Goal: Check status: Check status

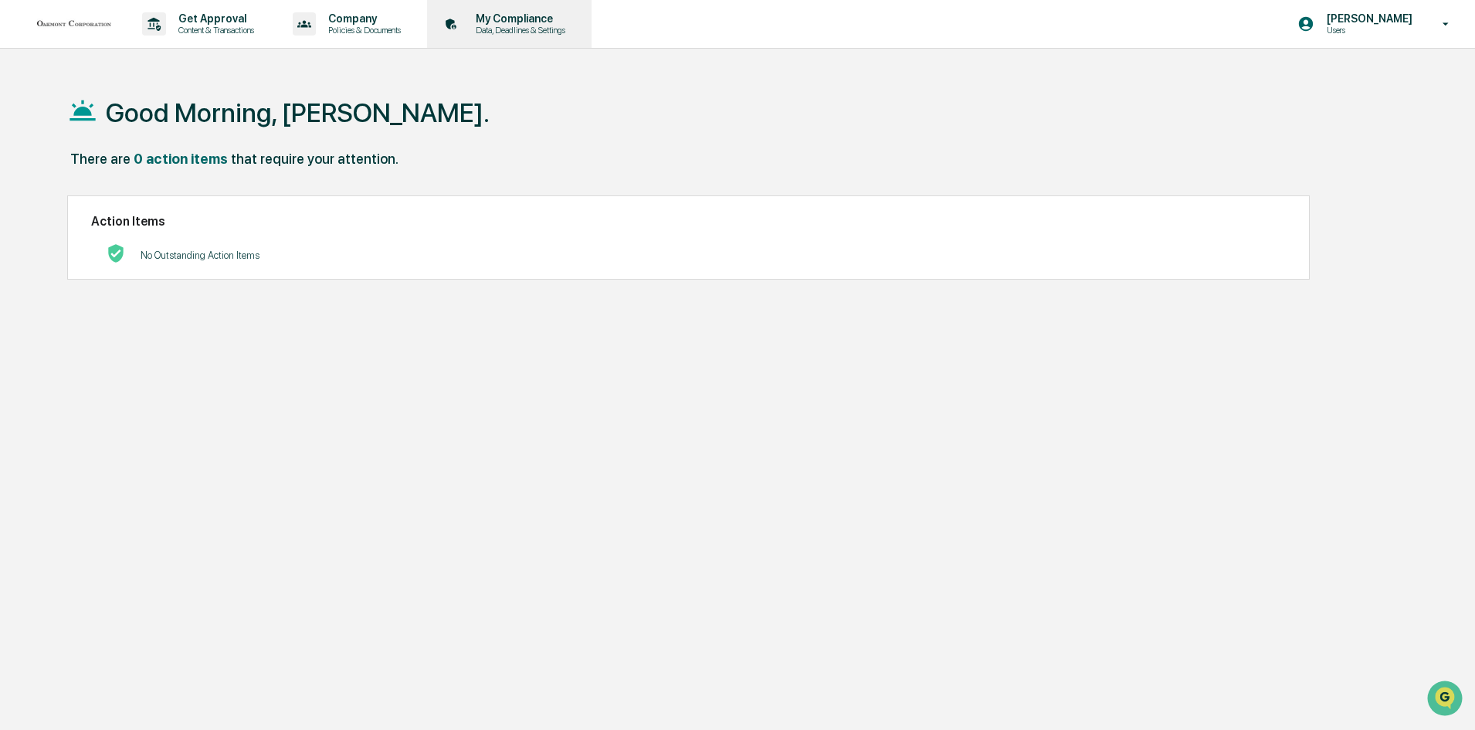
click at [537, 29] on p "Data, Deadlines & Settings" at bounding box center [519, 30] width 110 height 11
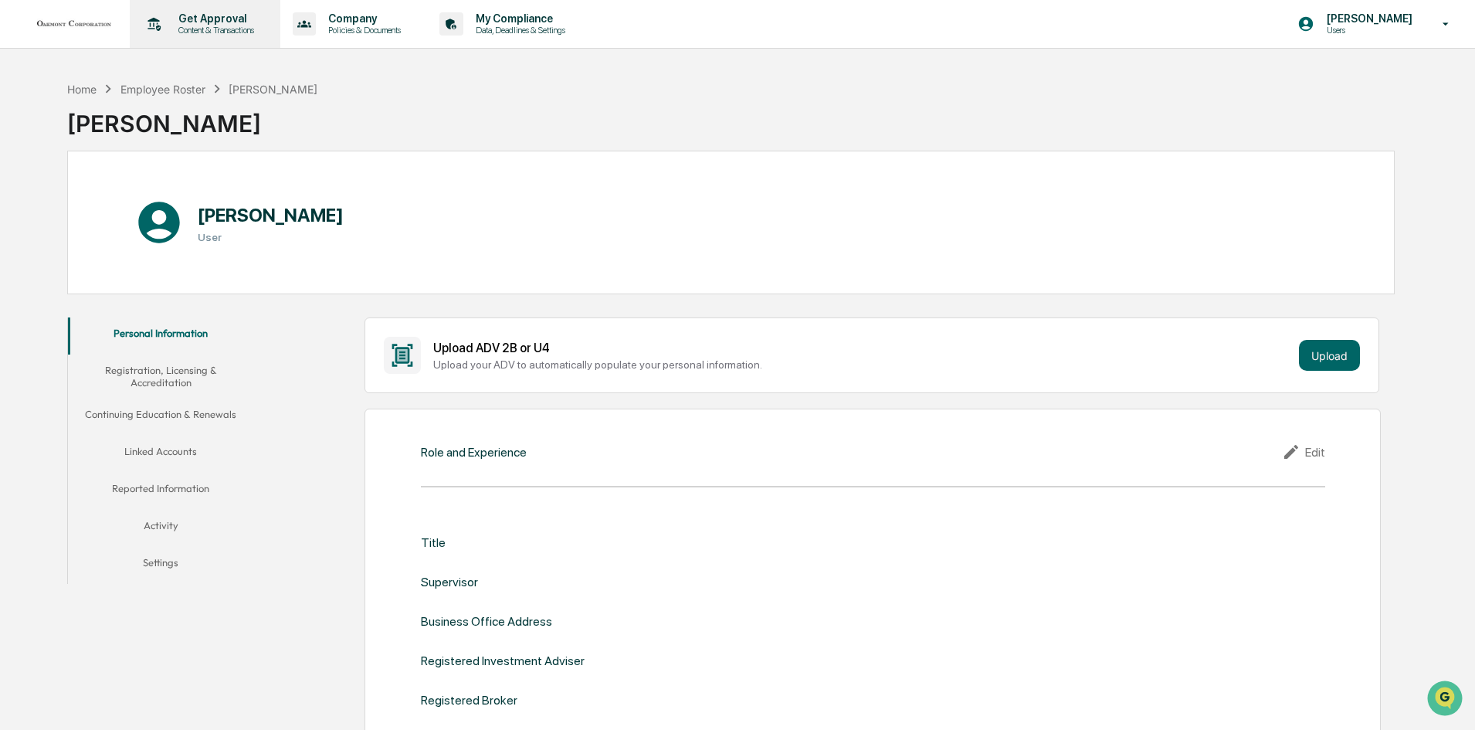
click at [221, 24] on p "Get Approval" at bounding box center [214, 18] width 96 height 12
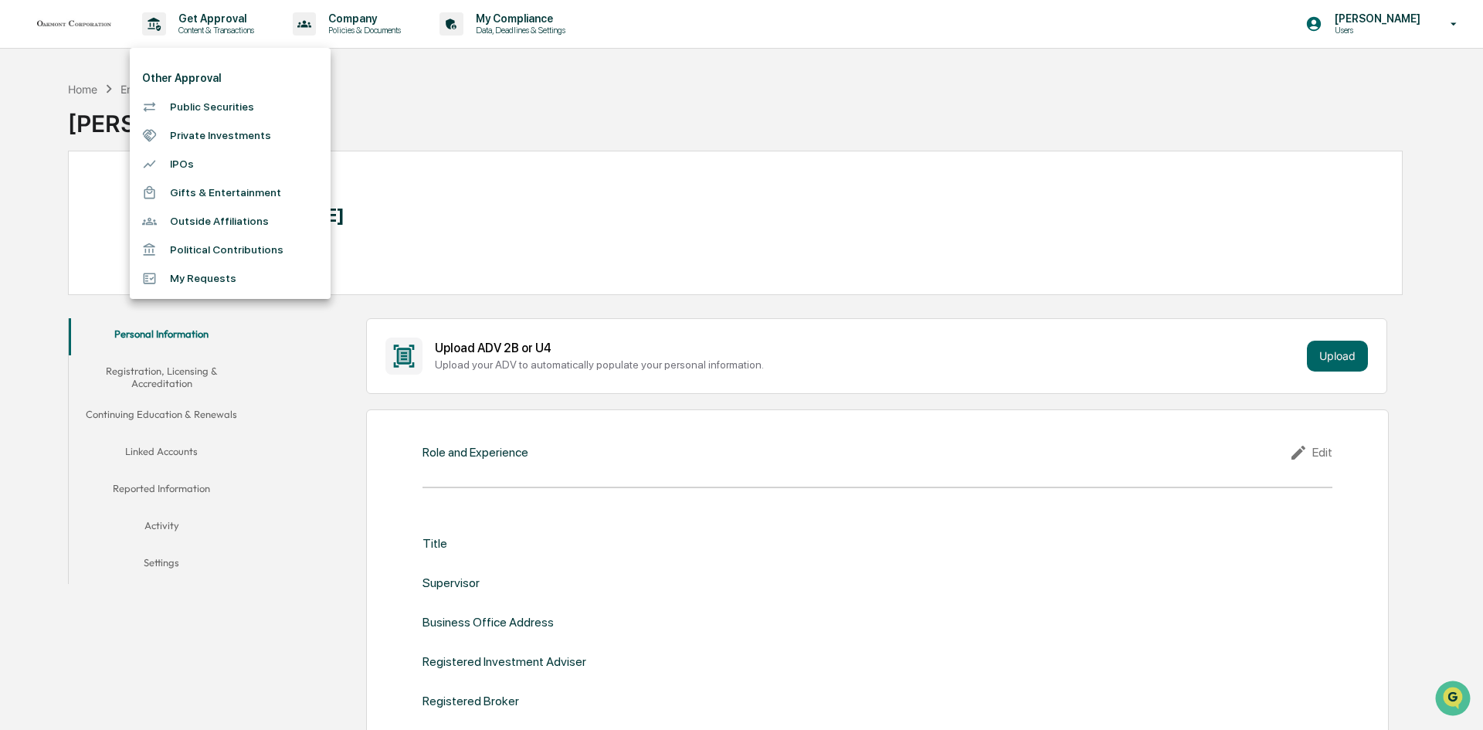
click at [200, 273] on li "My Requests" at bounding box center [230, 278] width 201 height 29
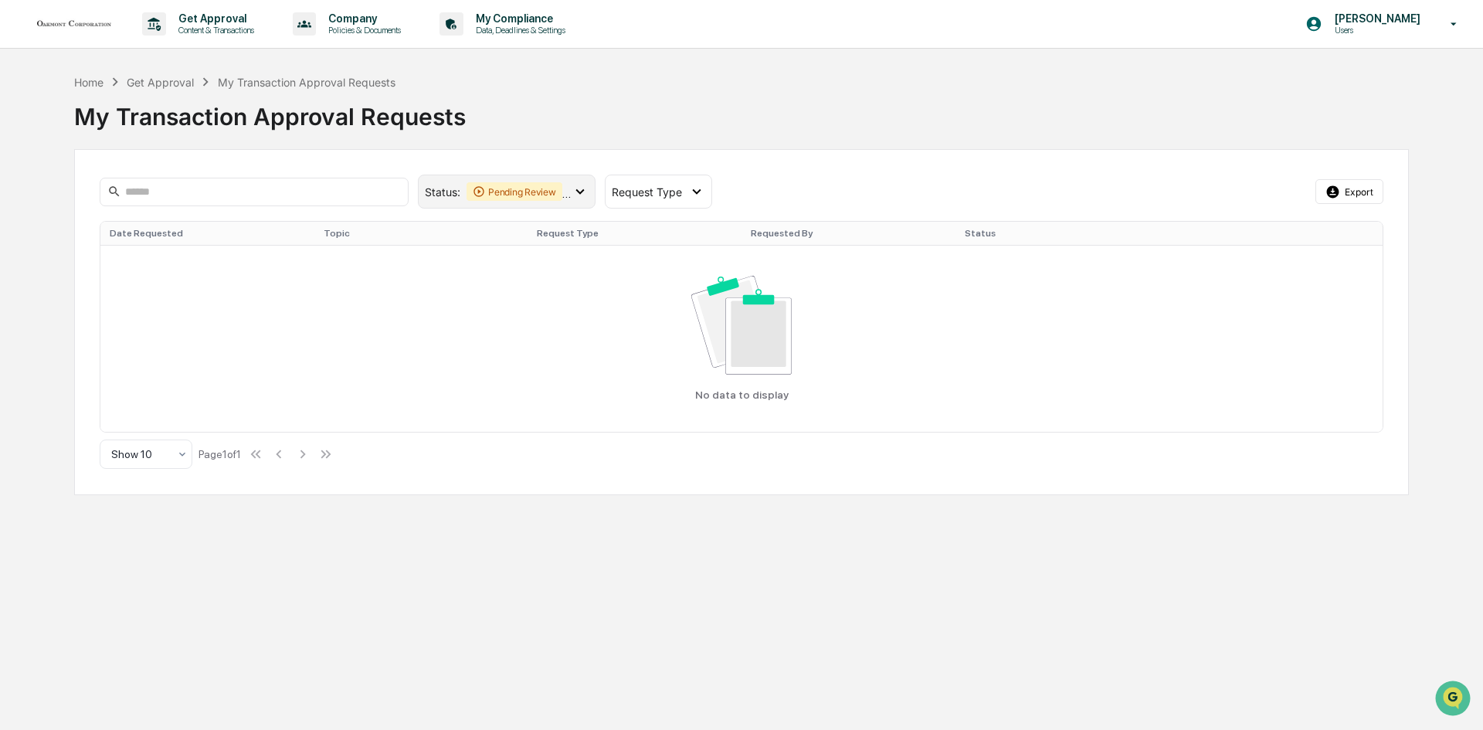
click at [521, 185] on div "Pending Review" at bounding box center [515, 191] width 96 height 19
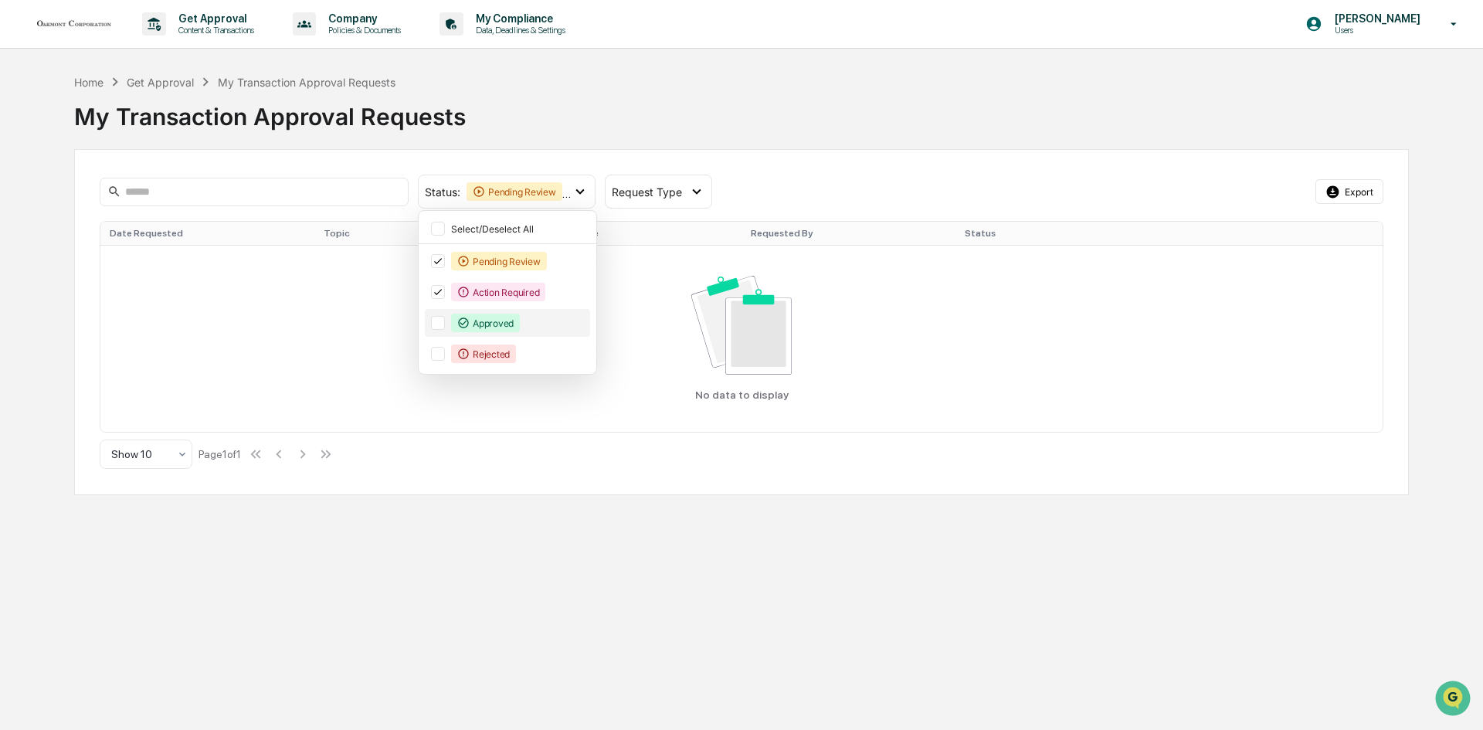
click at [438, 325] on div at bounding box center [438, 323] width 14 height 14
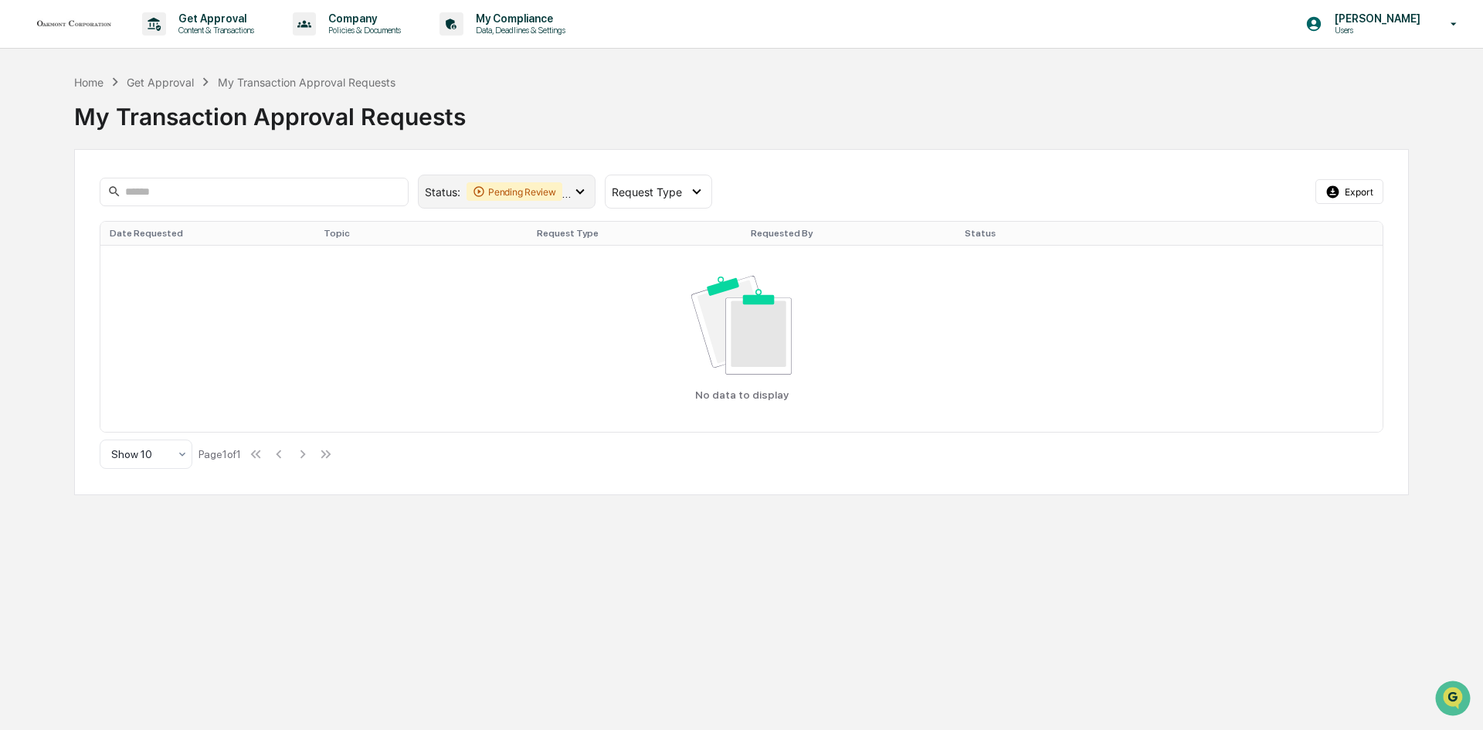
click at [524, 205] on div "Status : Pending Review Action Required Approved" at bounding box center [507, 192] width 178 height 34
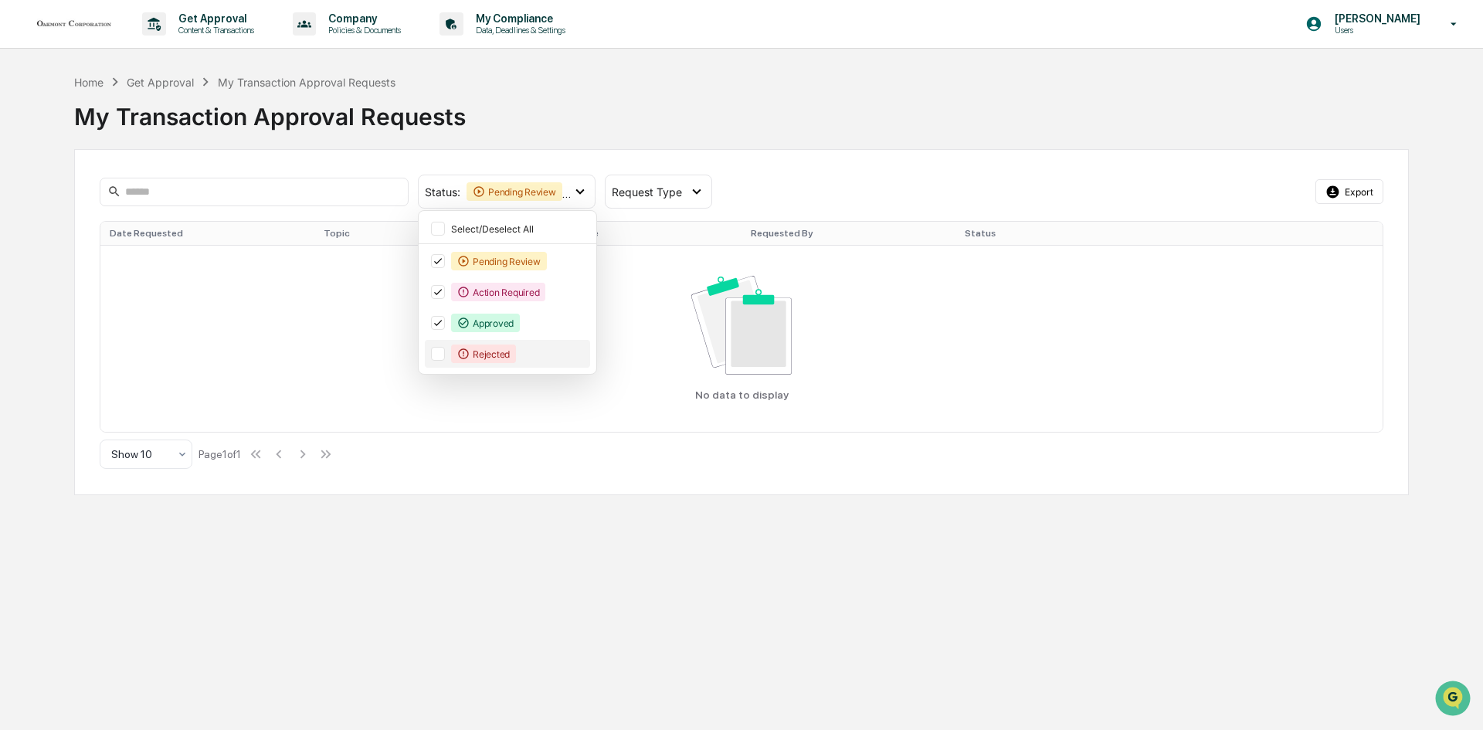
click at [431, 345] on div "Rejected" at bounding box center [507, 354] width 165 height 28
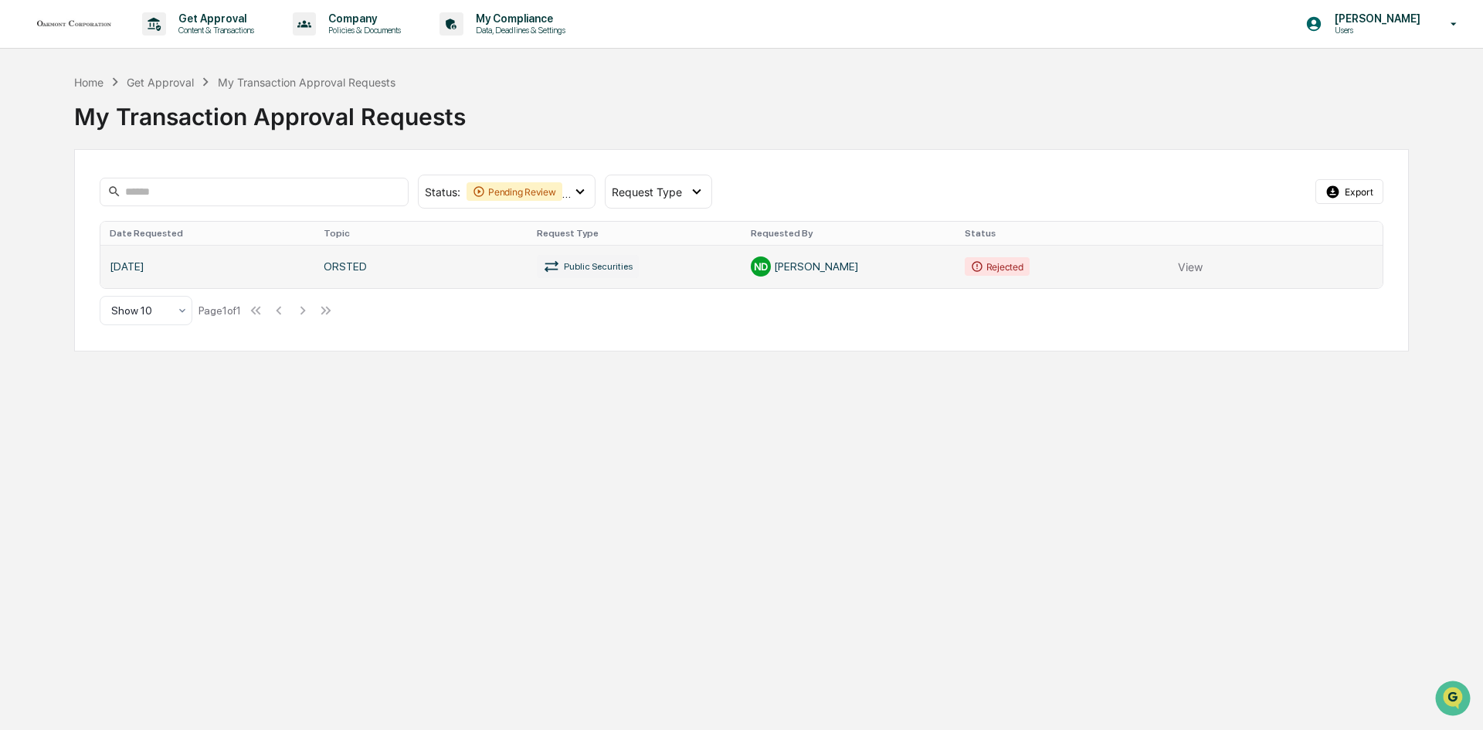
click at [747, 267] on link at bounding box center [741, 266] width 1282 height 43
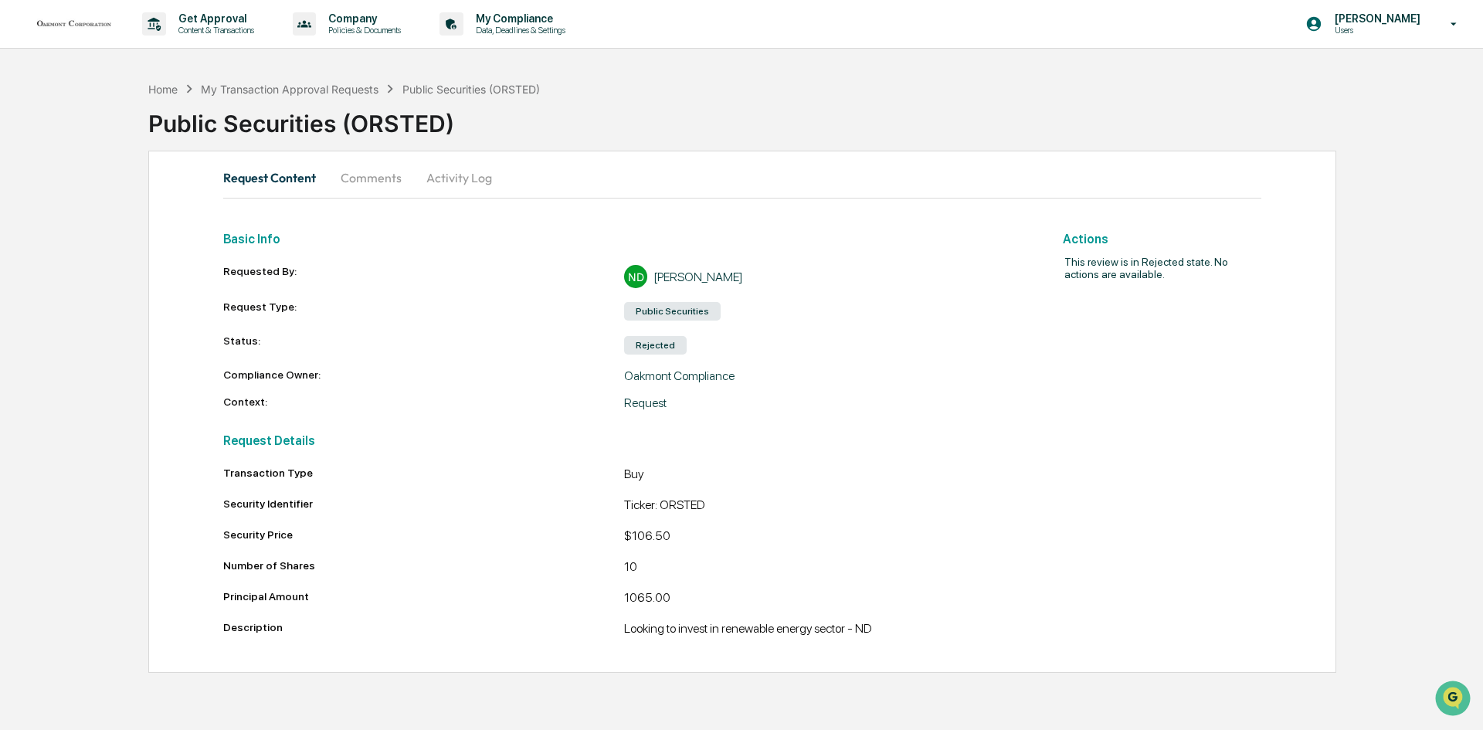
click at [399, 185] on button "Comments" at bounding box center [371, 177] width 86 height 37
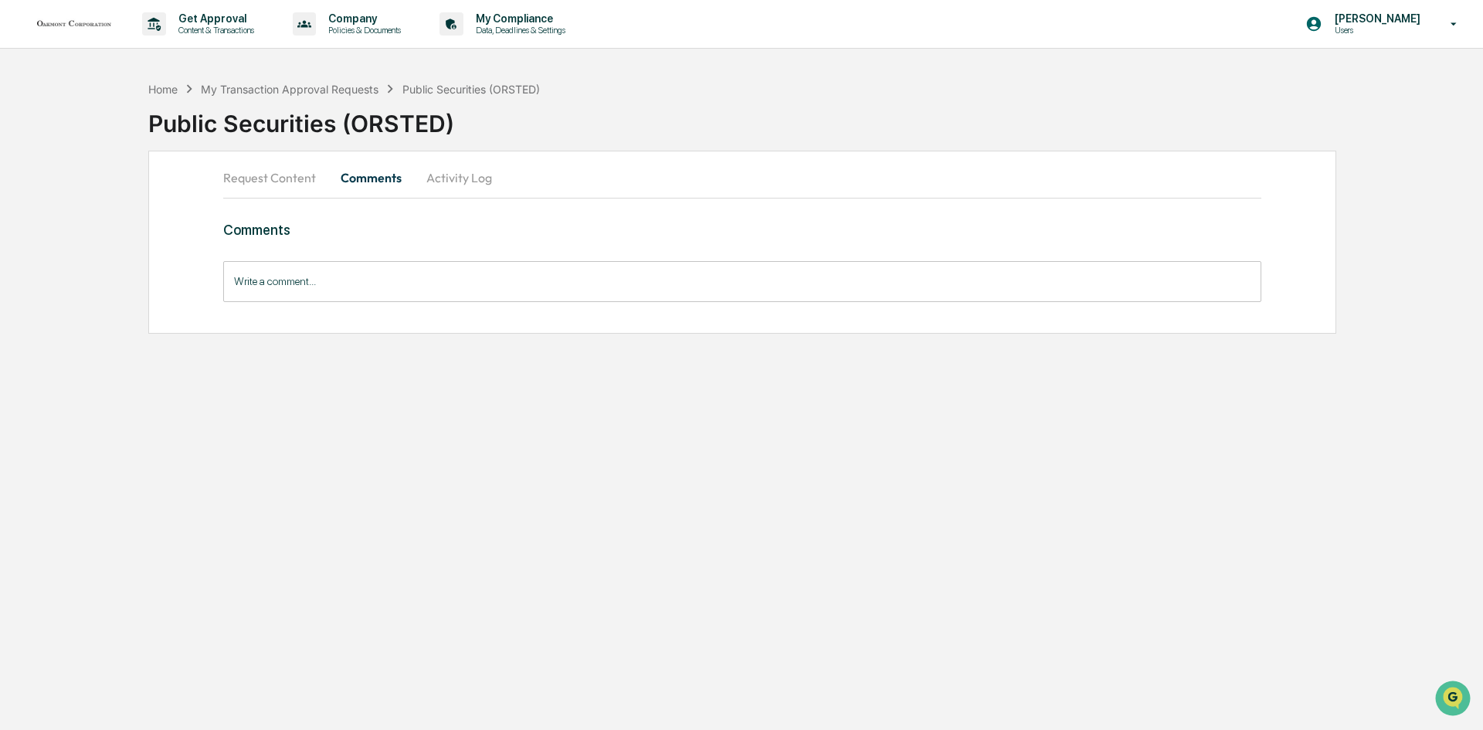
click at [484, 185] on button "Activity Log" at bounding box center [459, 177] width 90 height 37
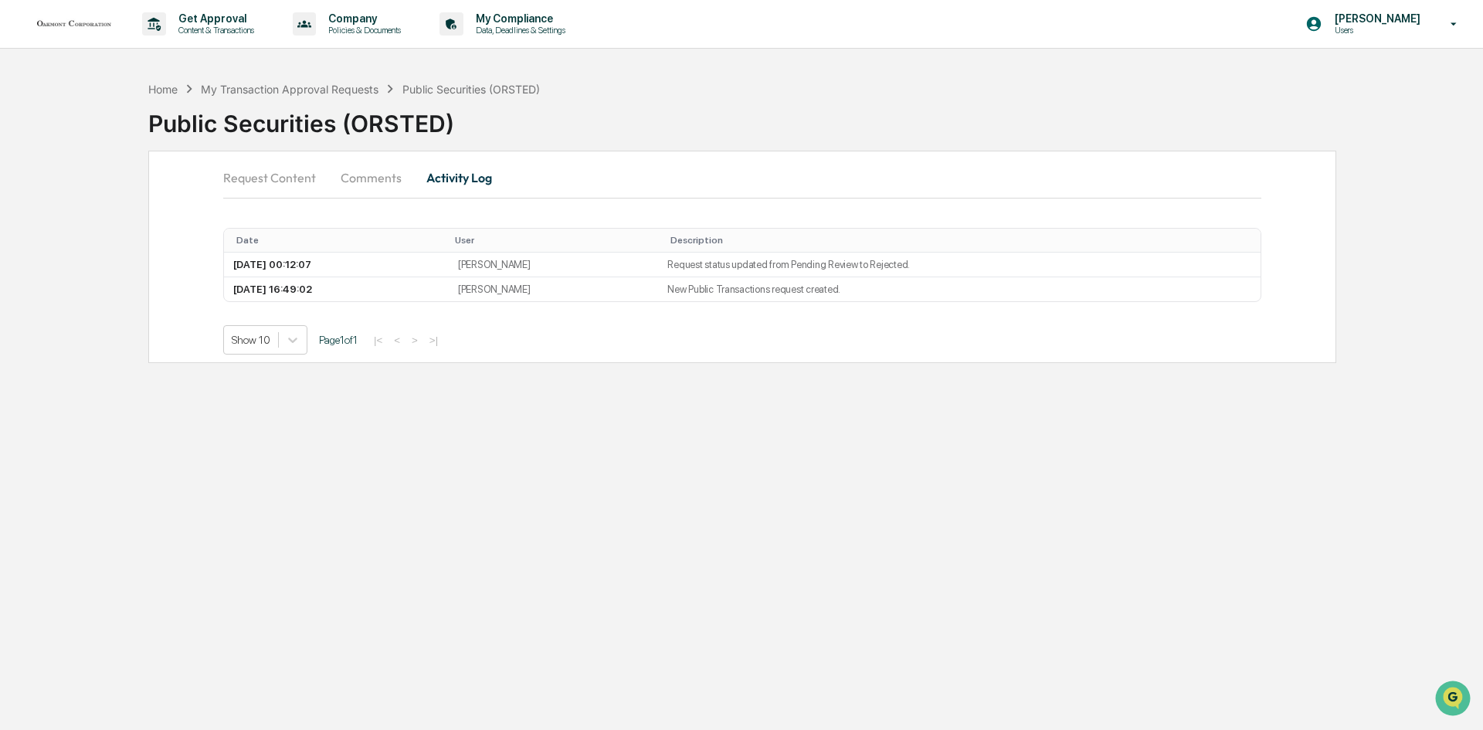
click at [282, 178] on button "Request Content" at bounding box center [275, 177] width 105 height 37
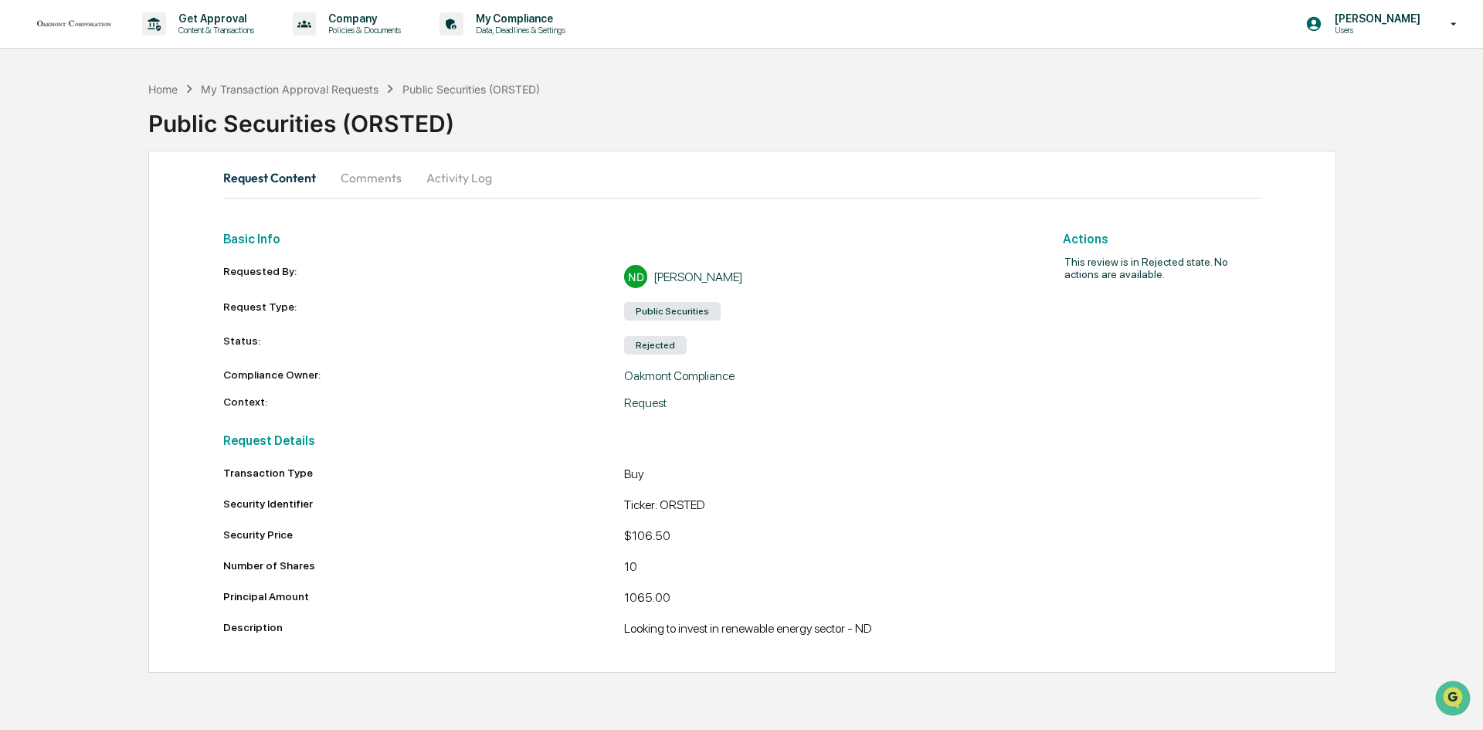
click at [459, 182] on button "Activity Log" at bounding box center [459, 177] width 90 height 37
